Goal: Information Seeking & Learning: Learn about a topic

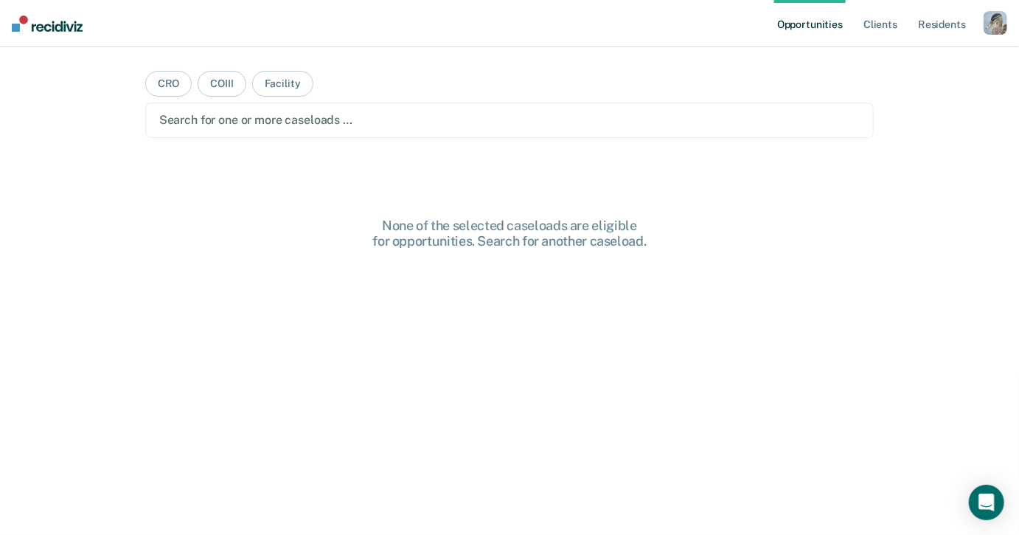
click at [995, 24] on div "button" at bounding box center [996, 23] width 24 height 24
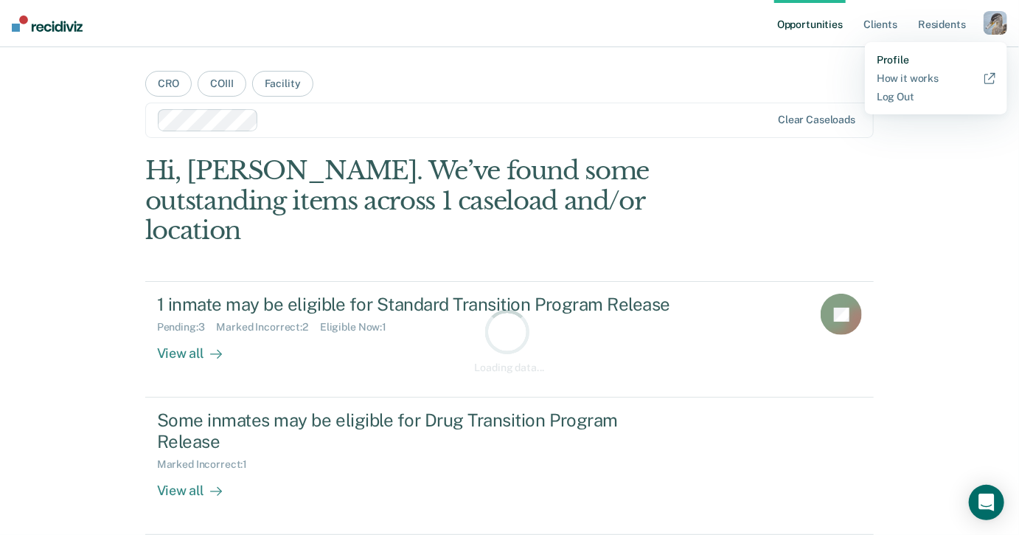
click at [908, 59] on link "Profile" at bounding box center [936, 60] width 119 height 13
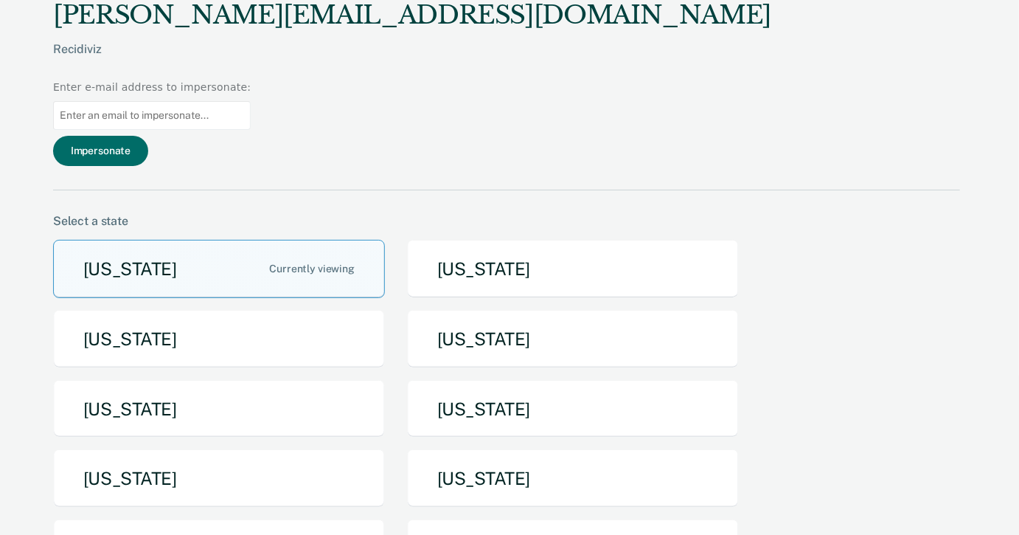
click at [251, 101] on input at bounding box center [152, 115] width 198 height 29
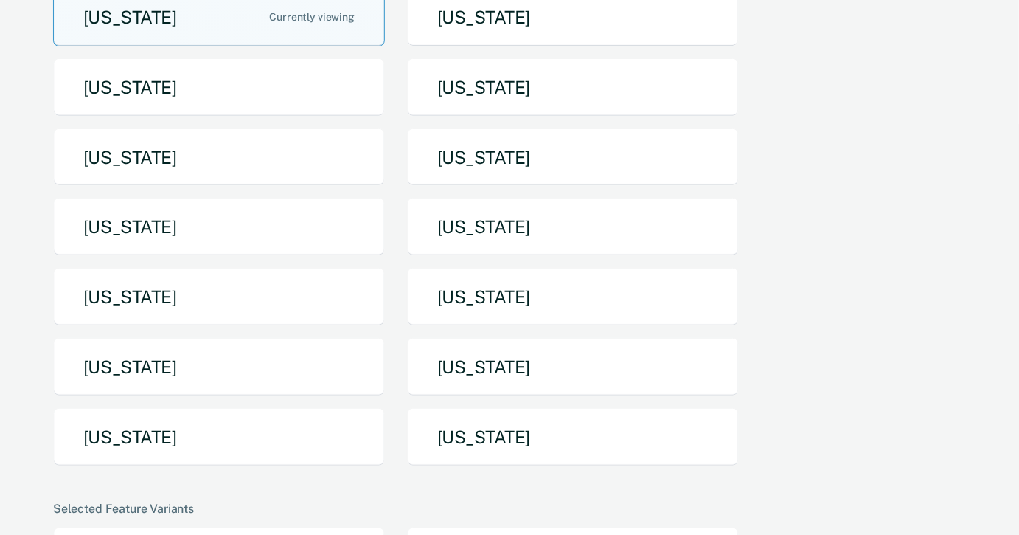
scroll to position [283, 0]
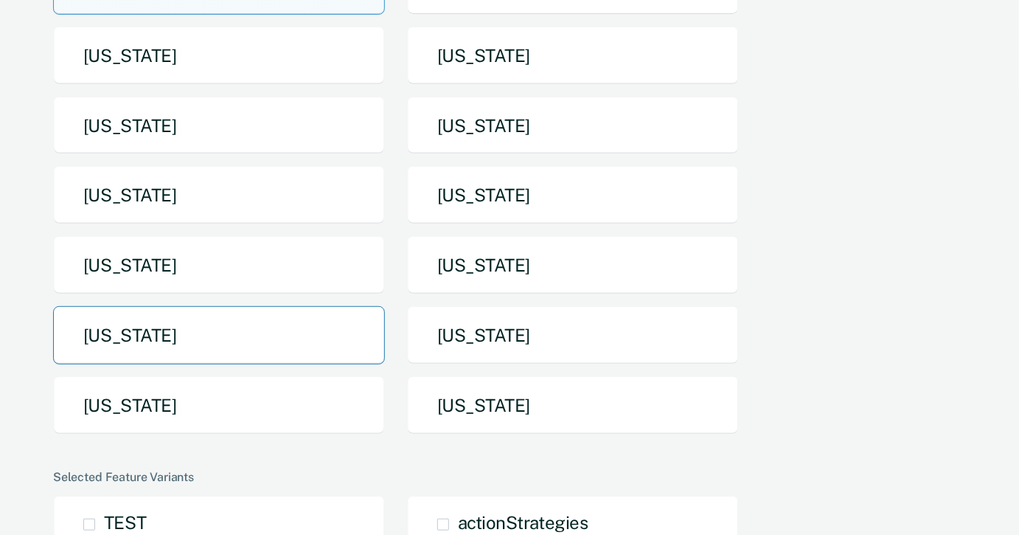
click at [310, 306] on button "[US_STATE]" at bounding box center [219, 335] width 332 height 58
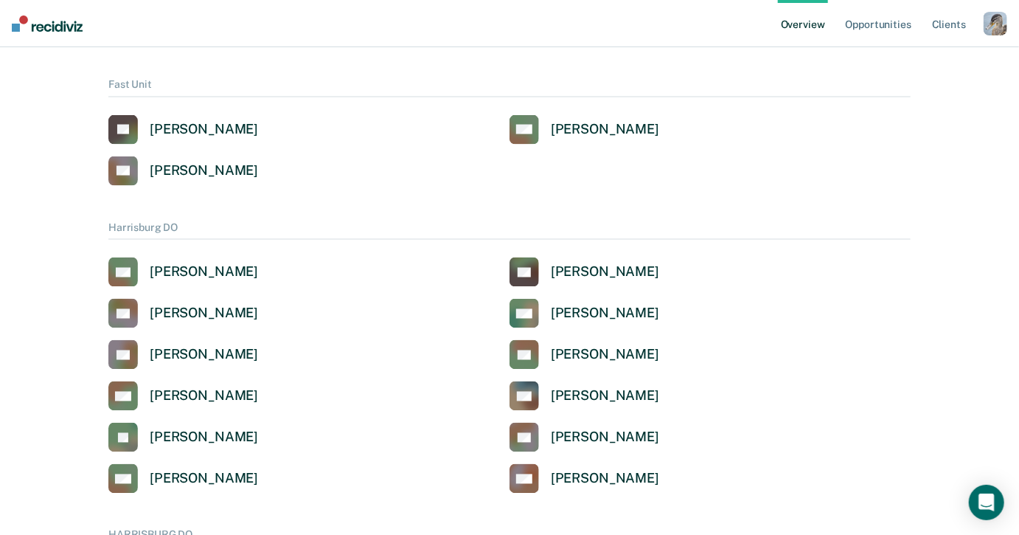
scroll to position [1073, 0]
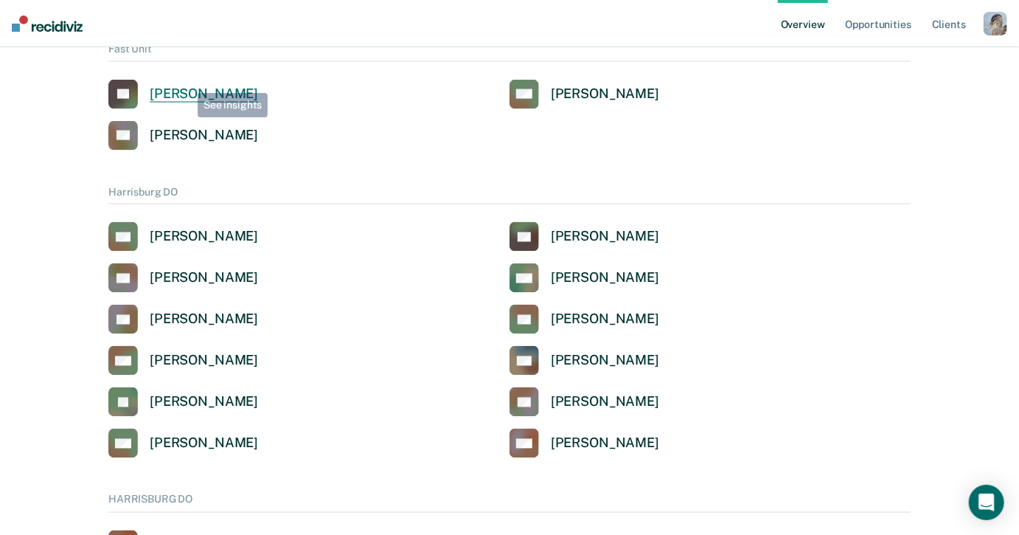
click at [187, 82] on link "[PERSON_NAME]" at bounding box center [183, 94] width 150 height 29
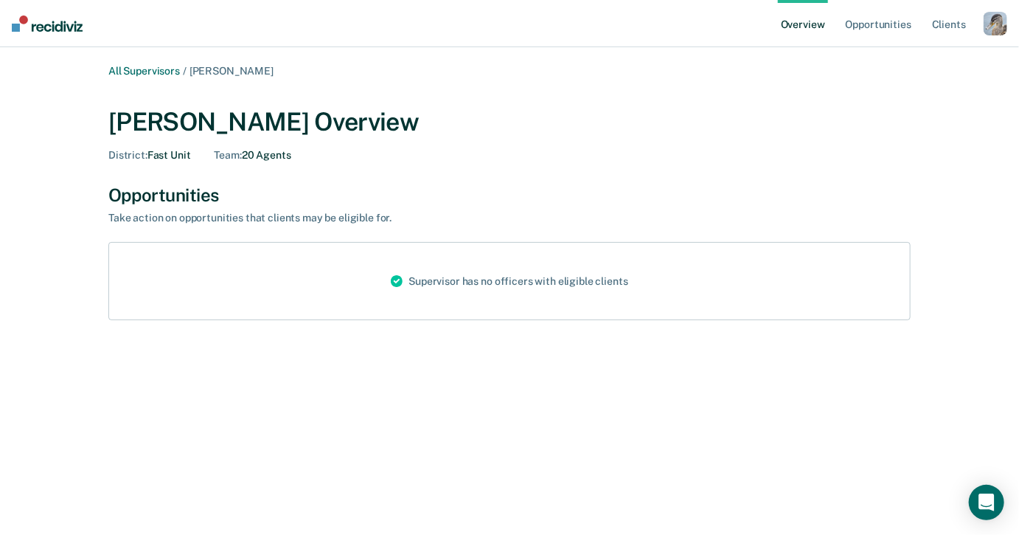
click at [989, 25] on div "button" at bounding box center [996, 24] width 24 height 24
click at [901, 58] on link "Profile" at bounding box center [936, 59] width 119 height 13
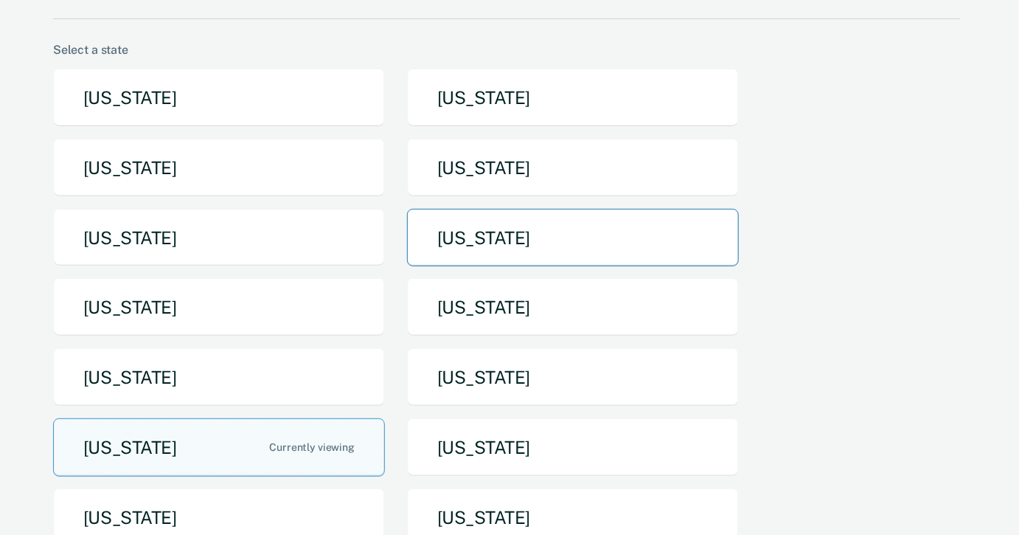
scroll to position [230, 0]
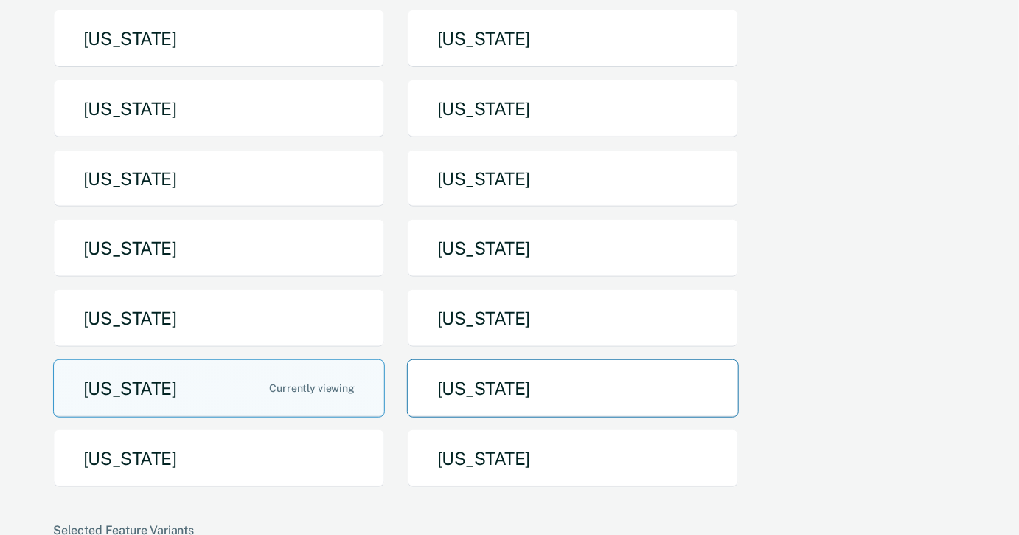
click at [549, 359] on button "[US_STATE]" at bounding box center [573, 388] width 332 height 58
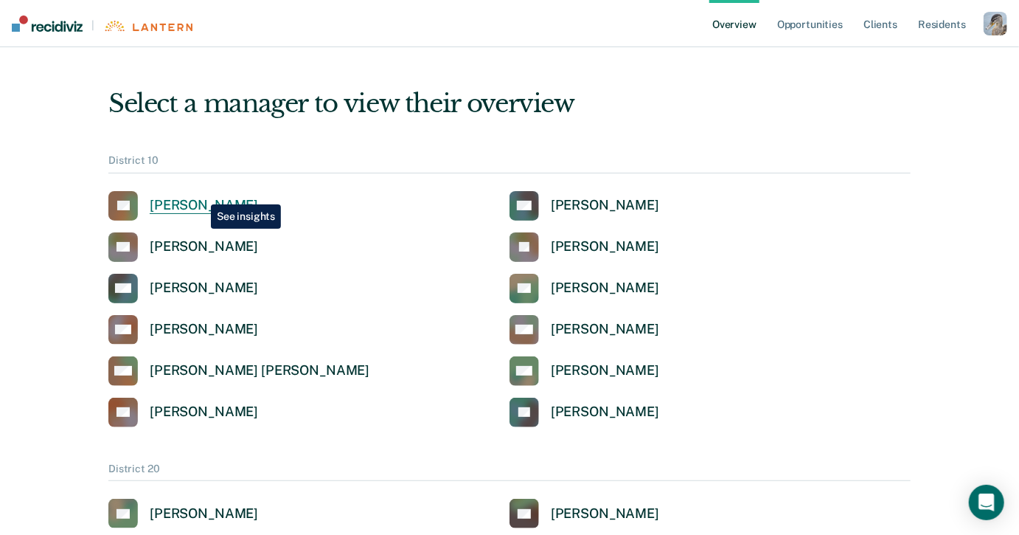
click at [200, 193] on link "CL [PERSON_NAME]" at bounding box center [183, 205] width 150 height 29
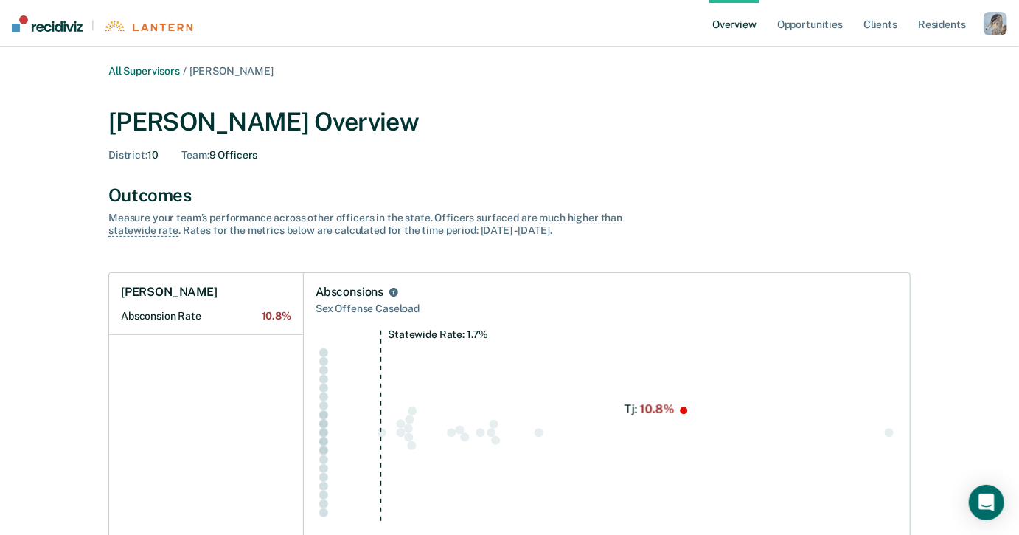
click at [990, 24] on div "button" at bounding box center [996, 24] width 24 height 24
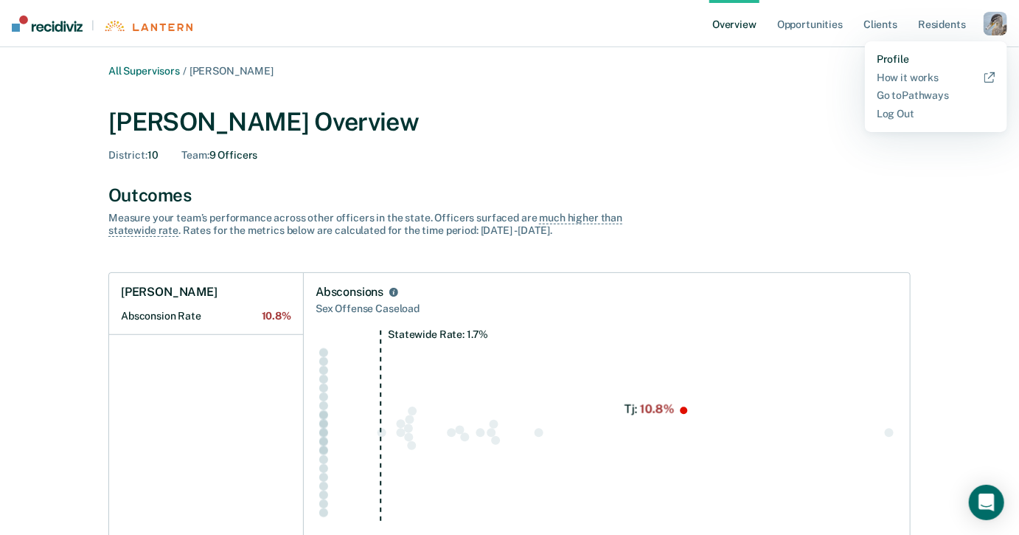
click at [899, 60] on link "Profile" at bounding box center [936, 59] width 119 height 13
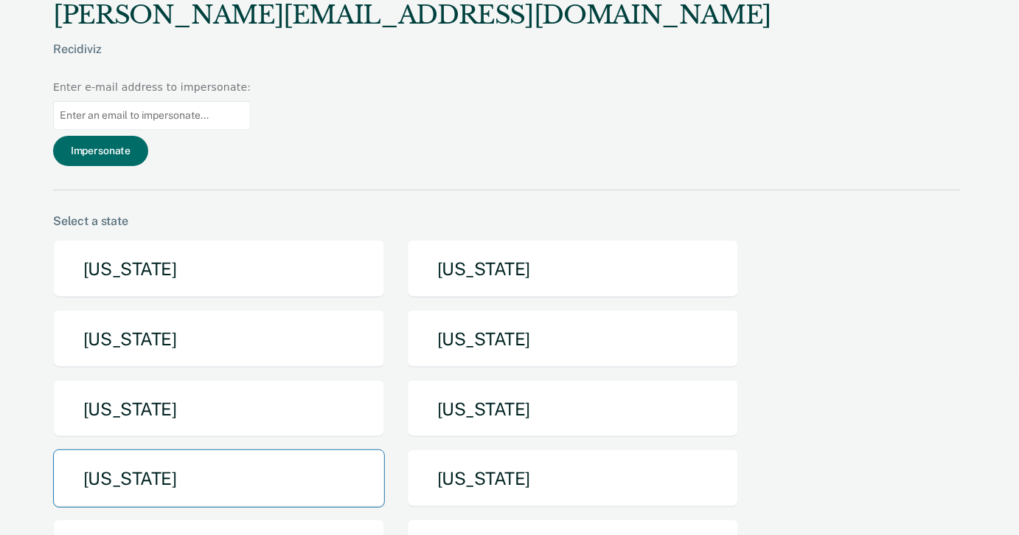
click at [322, 449] on button "[US_STATE]" at bounding box center [219, 478] width 332 height 58
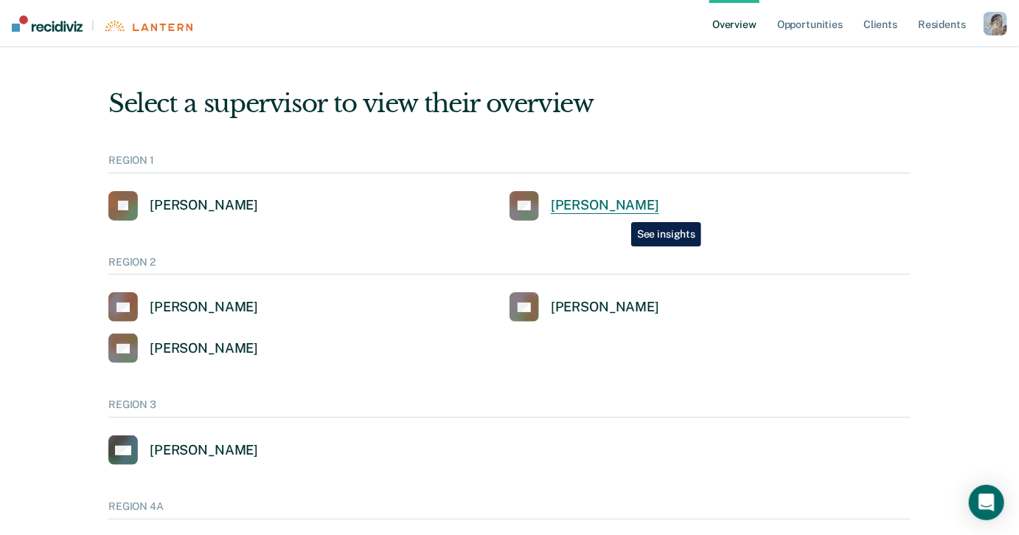
click at [620, 211] on div "[PERSON_NAME]" at bounding box center [605, 205] width 108 height 17
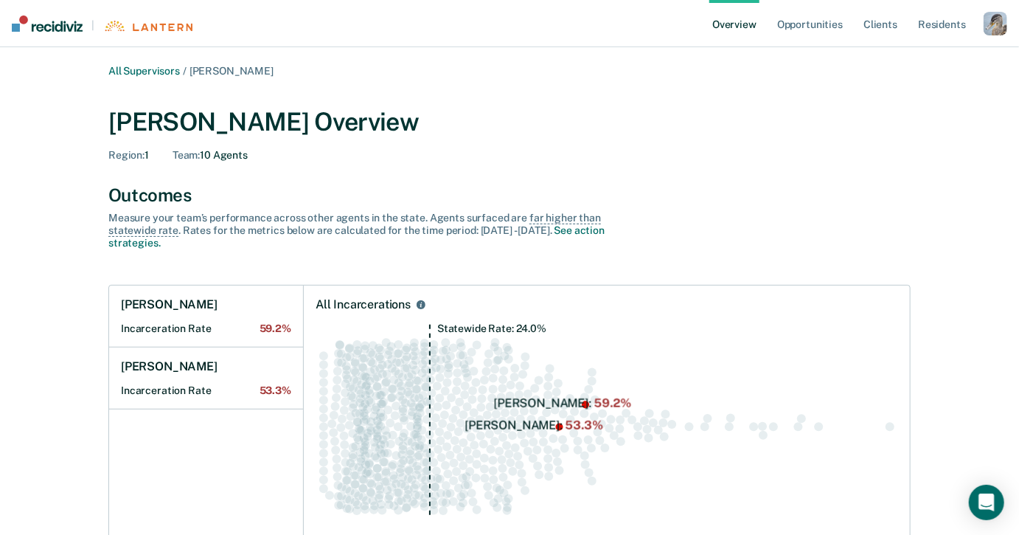
click at [440, 335] on icon "Statewide Rate: 24.0%" at bounding box center [607, 426] width 582 height 204
